Goal: Information Seeking & Learning: Learn about a topic

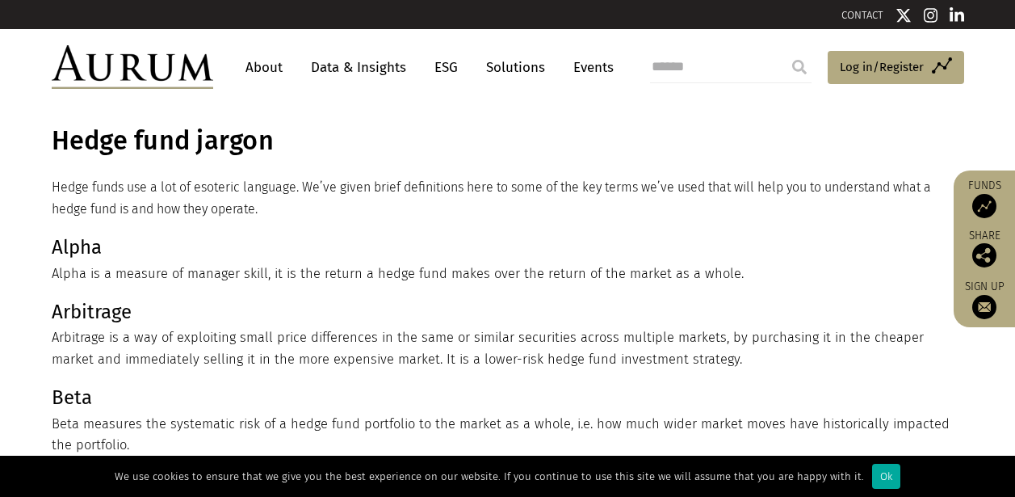
drag, startPoint x: 115, startPoint y: 274, endPoint x: 728, endPoint y: 274, distance: 613.6
click at [728, 274] on p "Alpha Alpha is a measure of manager skill, it is the return a hedge fund makes …" at bounding box center [506, 258] width 908 height 52
copy p "measure of manager skill, it is the return a hedge fund makes over the return o…"
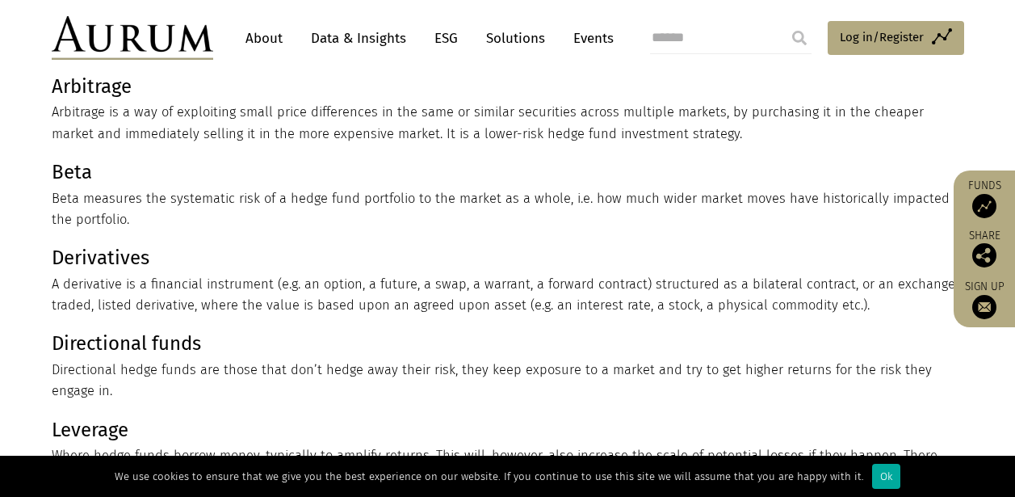
scroll to position [216, 0]
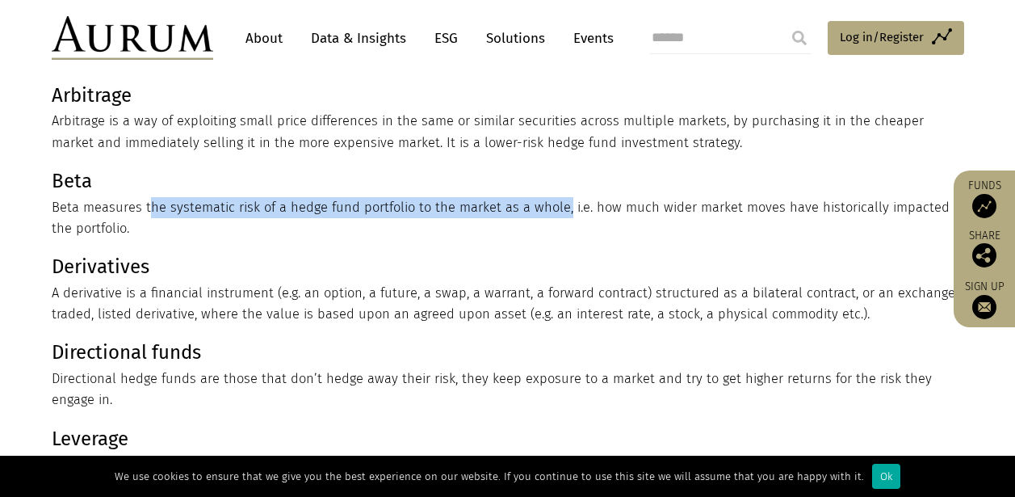
drag, startPoint x: 145, startPoint y: 205, endPoint x: 558, endPoint y: 204, distance: 412.5
click at [558, 204] on p "Beta Beta measures the systematic risk of a hedge fund portfolio to the market …" at bounding box center [506, 202] width 908 height 73
copy p "the systematic risk of a hedge fund portfolio to the market as a whole"
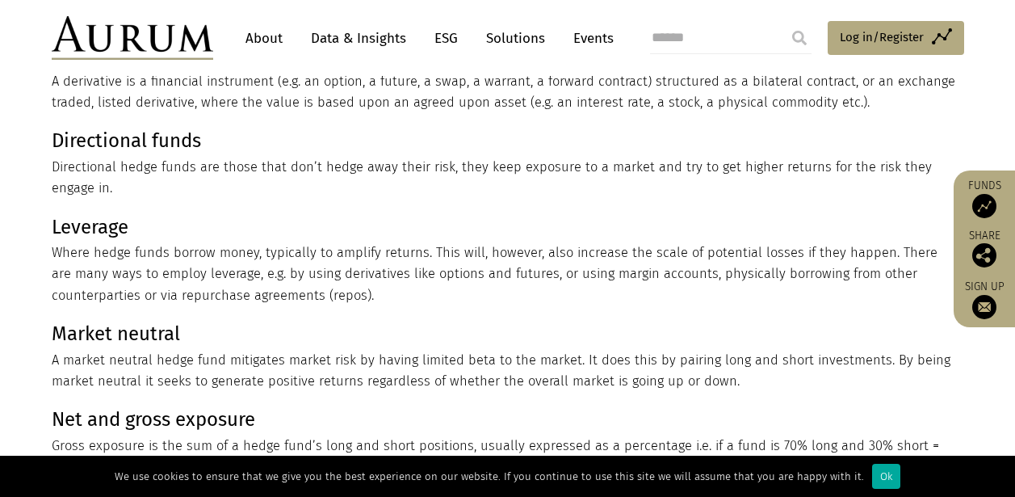
scroll to position [442, 0]
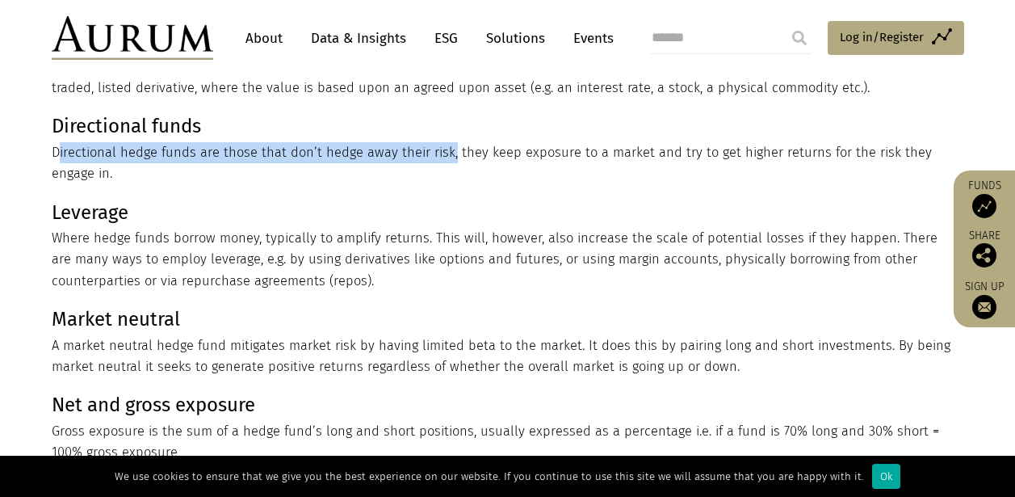
drag, startPoint x: 54, startPoint y: 149, endPoint x: 442, endPoint y: 148, distance: 387.5
click at [442, 148] on p "Directional funds Directional hedge funds are those that don’t hedge away their…" at bounding box center [506, 147] width 908 height 73
copy p "Directional hedge funds are those that don’t hedge away their risk"
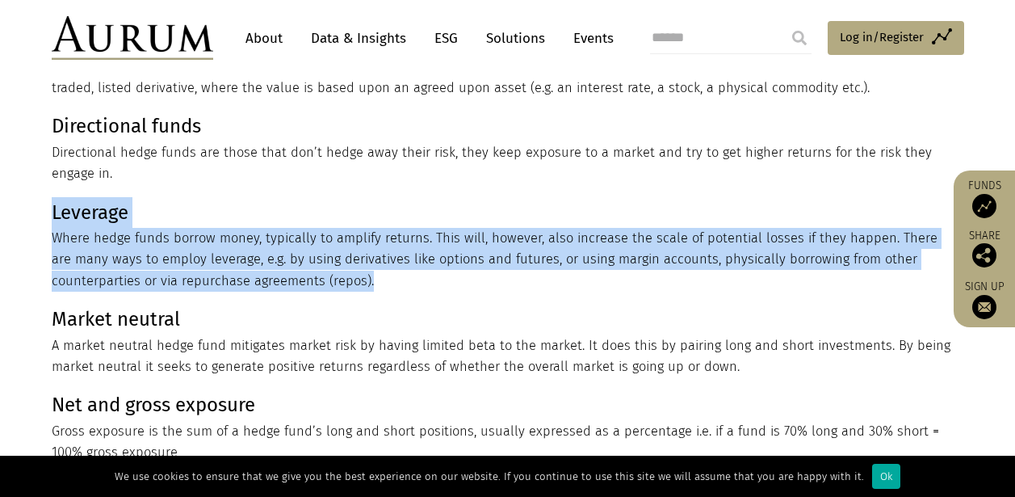
drag, startPoint x: 54, startPoint y: 211, endPoint x: 363, endPoint y: 280, distance: 316.9
click at [363, 280] on p "Leverage Where hedge funds borrow money, typically to amplify returns. This wil…" at bounding box center [506, 244] width 908 height 95
copy p "Leverage Where hedge funds borrow money, typically to amplify returns. This wil…"
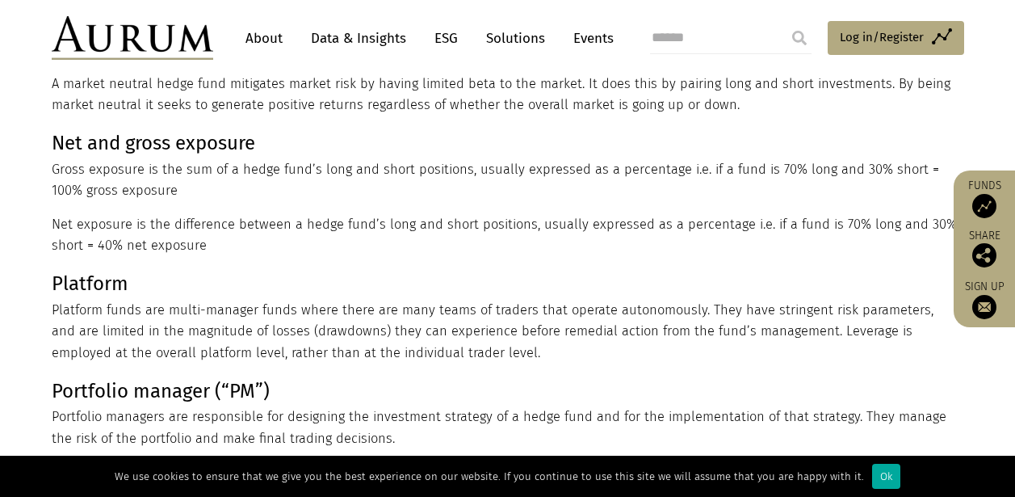
scroll to position [708, 0]
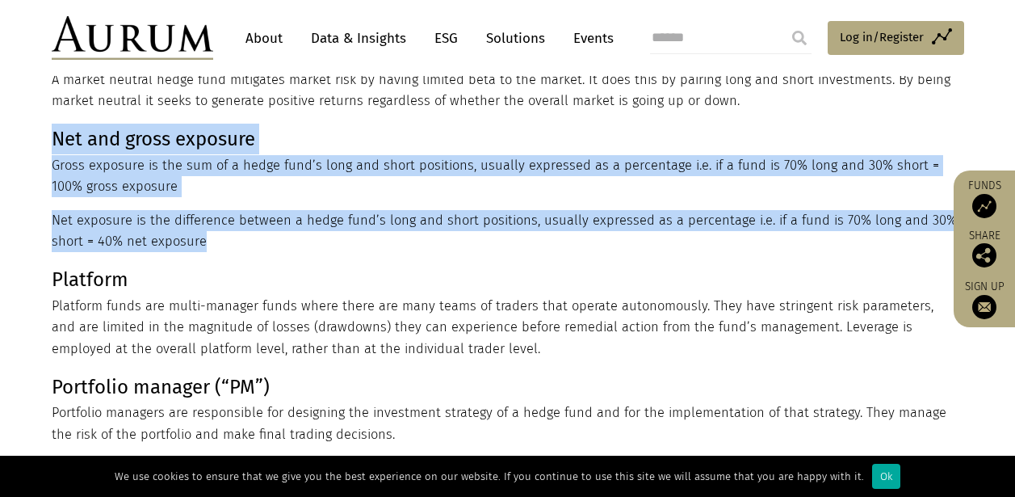
drag, startPoint x: 54, startPoint y: 136, endPoint x: 204, endPoint y: 245, distance: 185.5
click at [204, 245] on div "Hedge funds use a lot of esoteric language. We’ve given brief definitions here …" at bounding box center [506, 32] width 908 height 1126
copy div "Net and gross exposure Gross exposure is the sum of a hedge fund’s long and sho…"
